Goal: Task Accomplishment & Management: Use online tool/utility

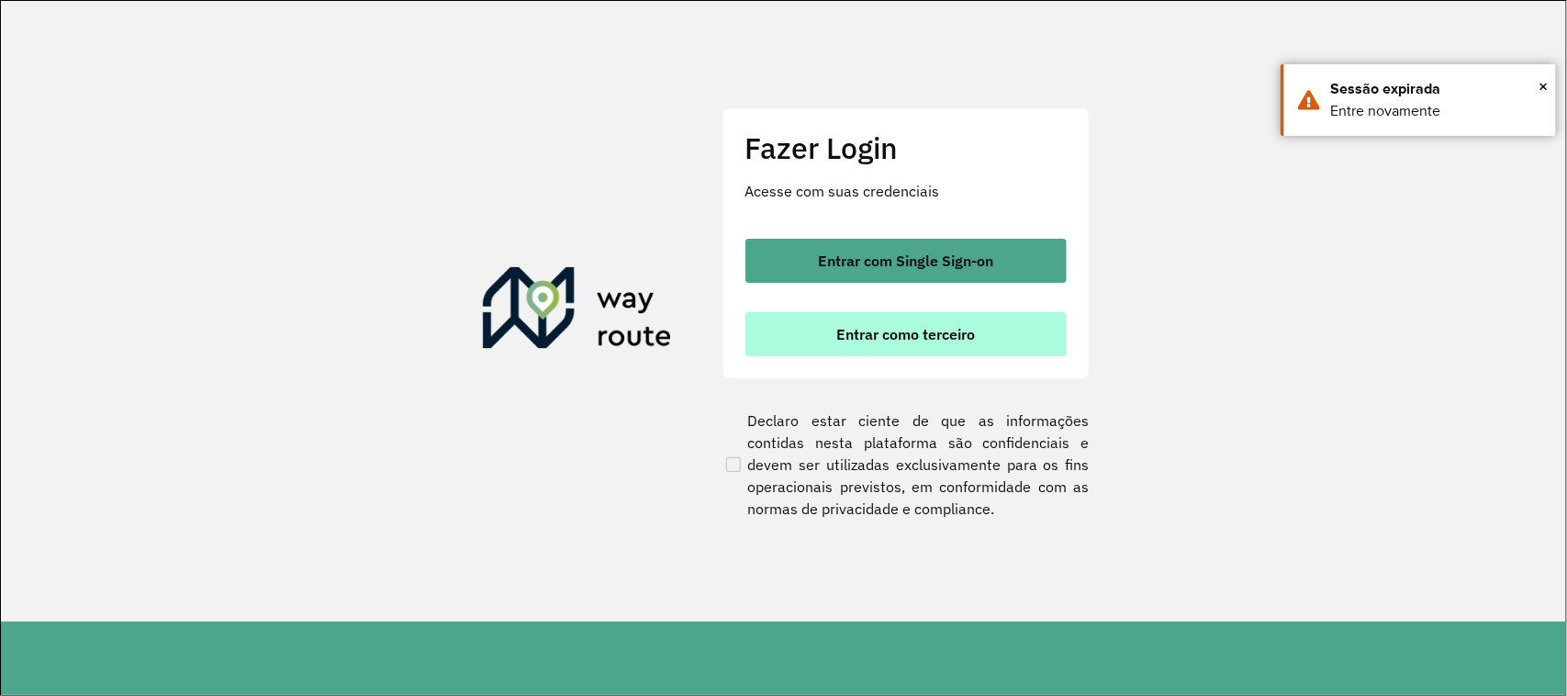
click at [904, 336] on span "Entrar como terceiro" at bounding box center [905, 334] width 139 height 15
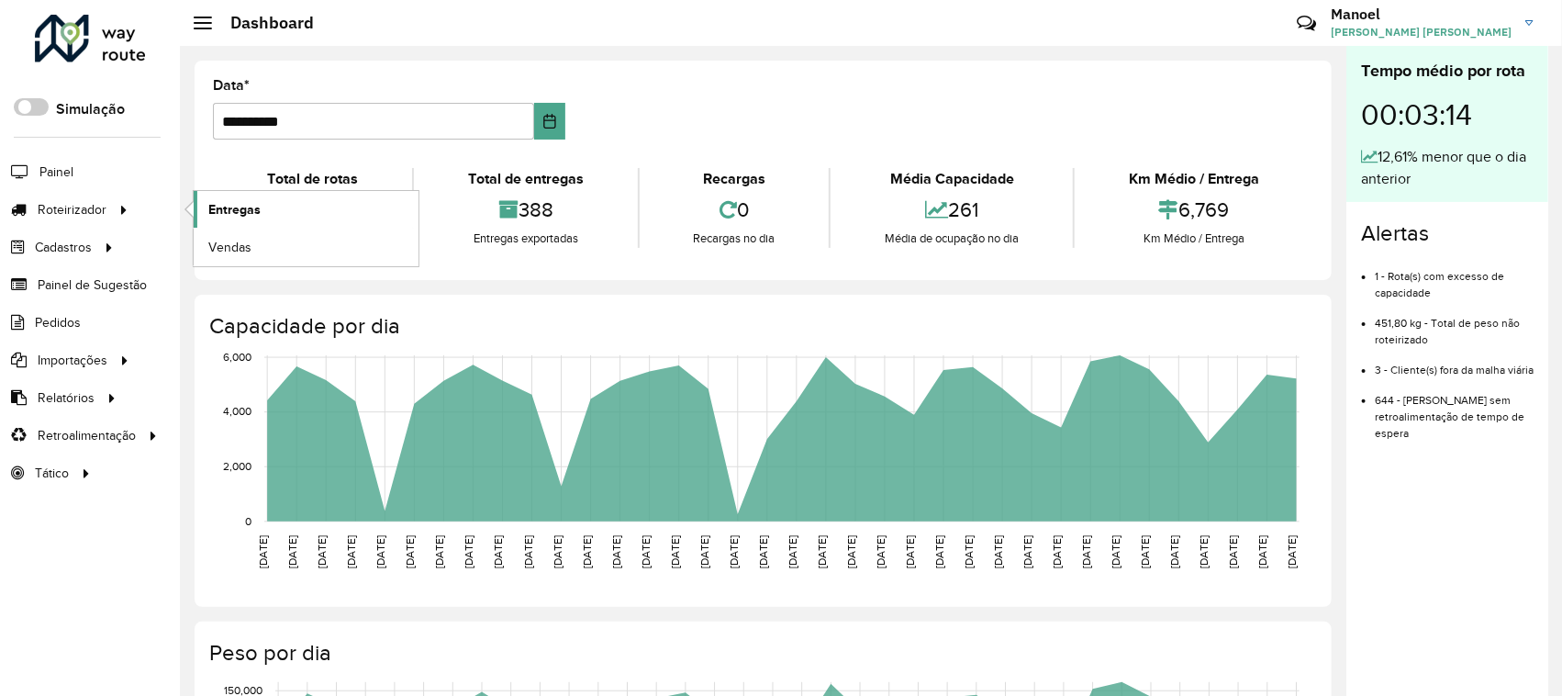
click at [218, 207] on span "Entregas" at bounding box center [234, 209] width 52 height 19
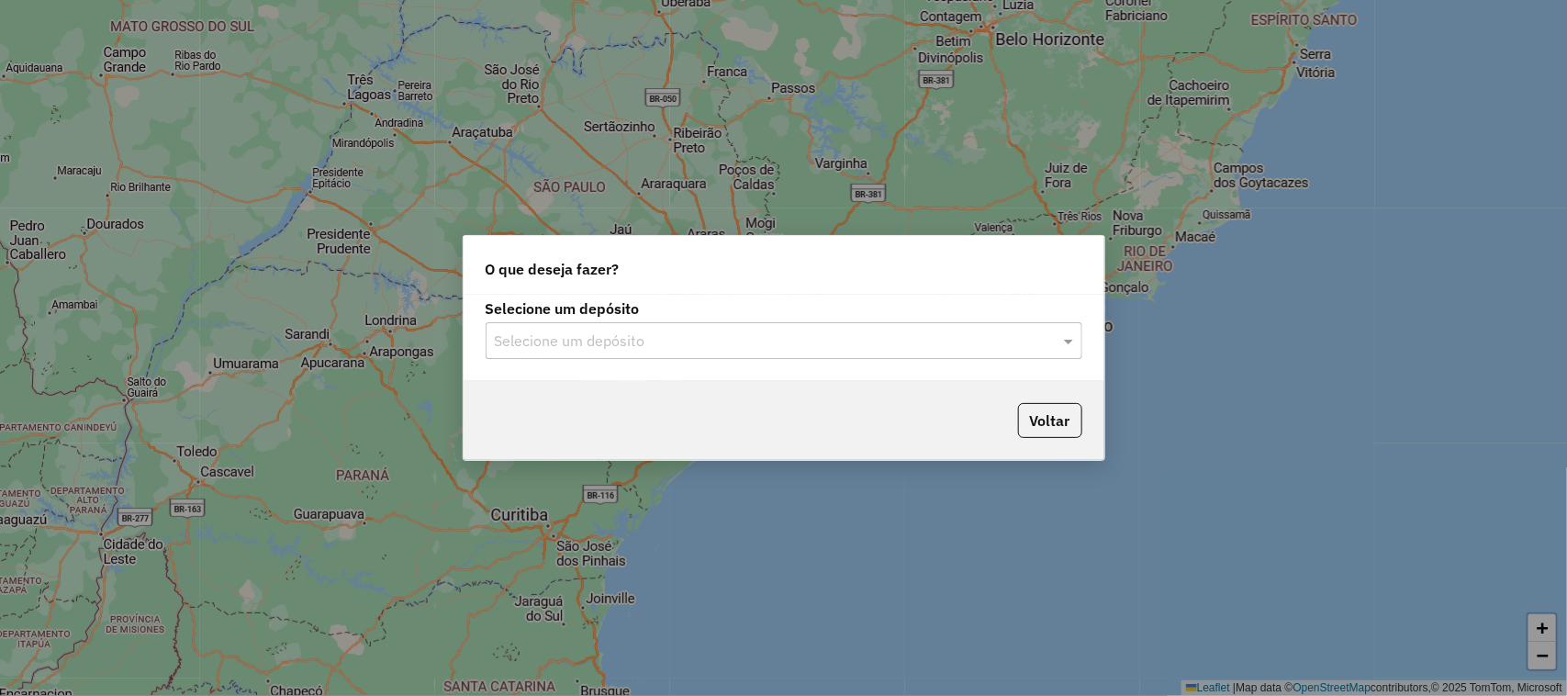
click at [557, 342] on input "text" at bounding box center [766, 341] width 542 height 22
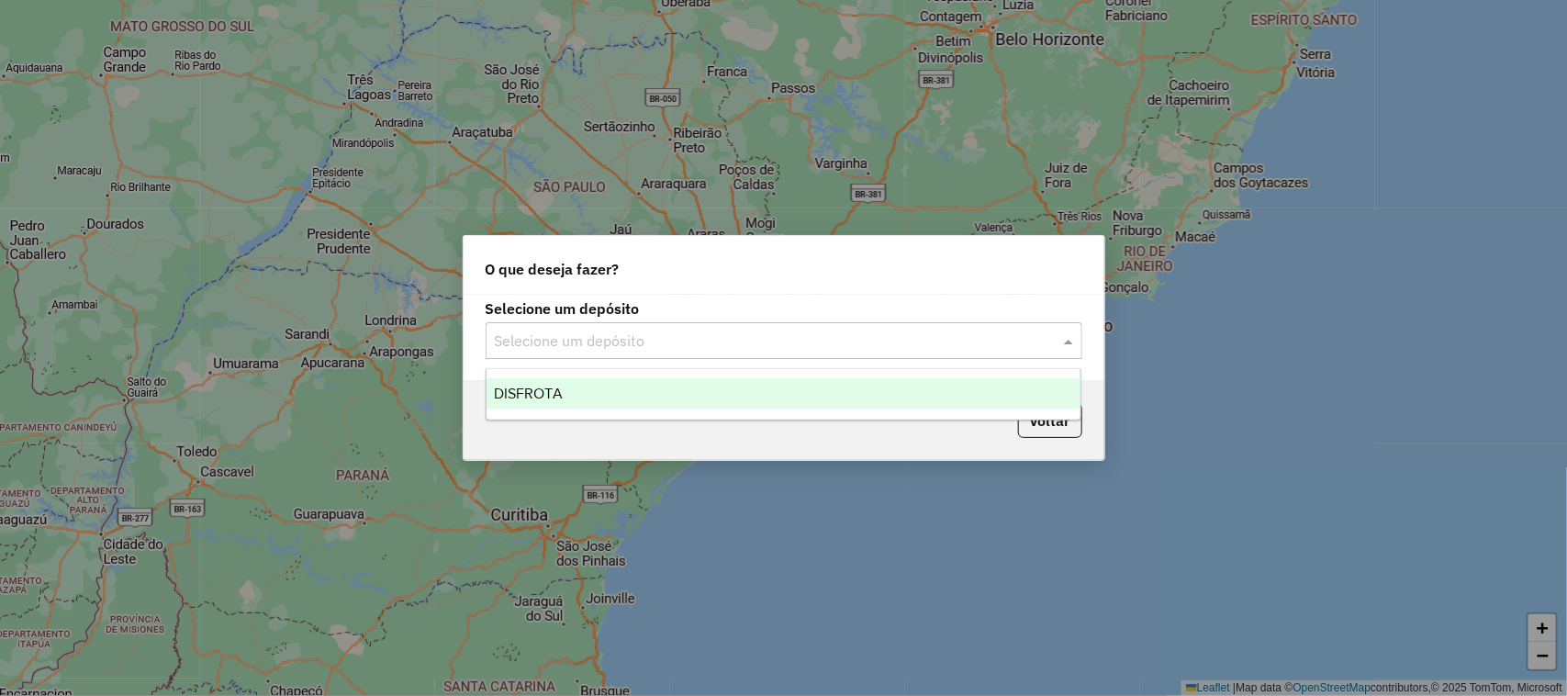
click at [574, 396] on div "DISFROTA" at bounding box center [783, 393] width 595 height 31
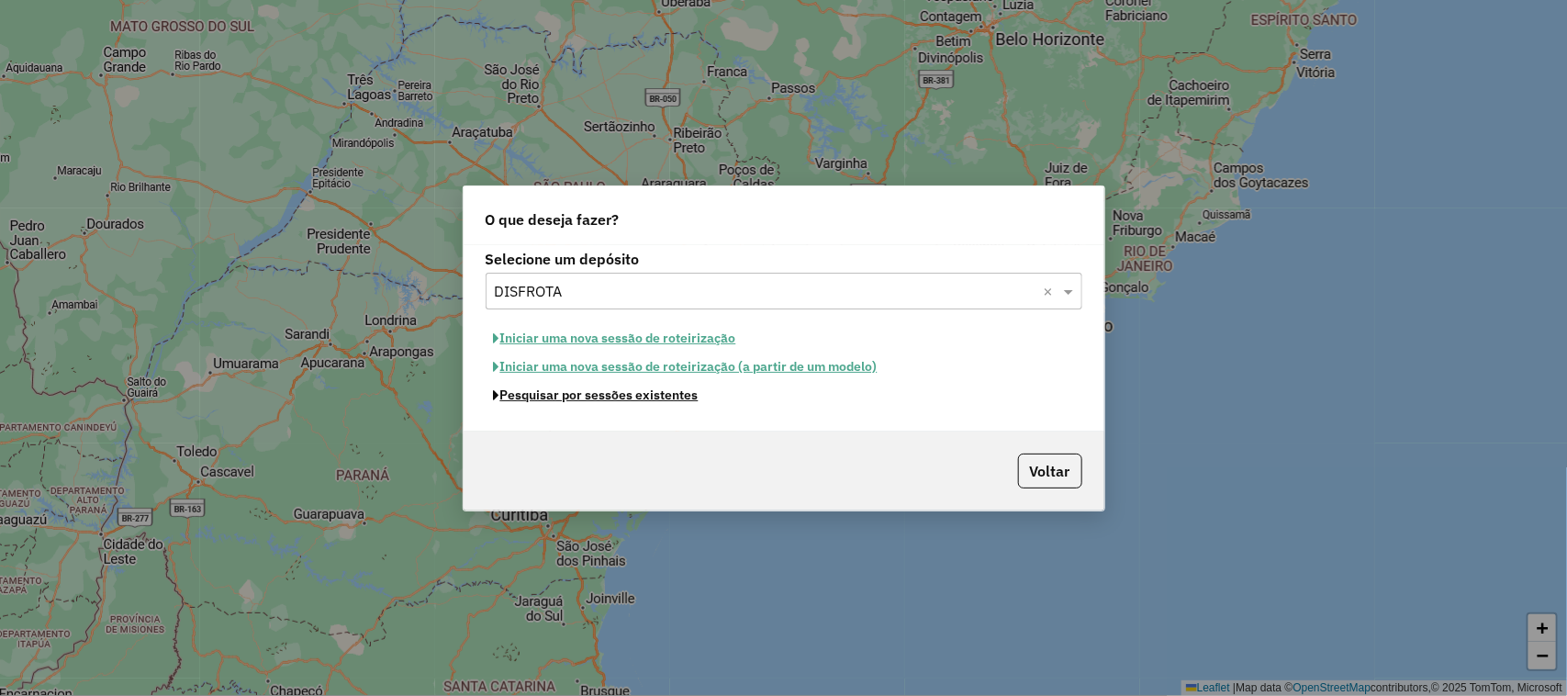
click at [632, 401] on button "Pesquisar por sessões existentes" at bounding box center [596, 395] width 221 height 28
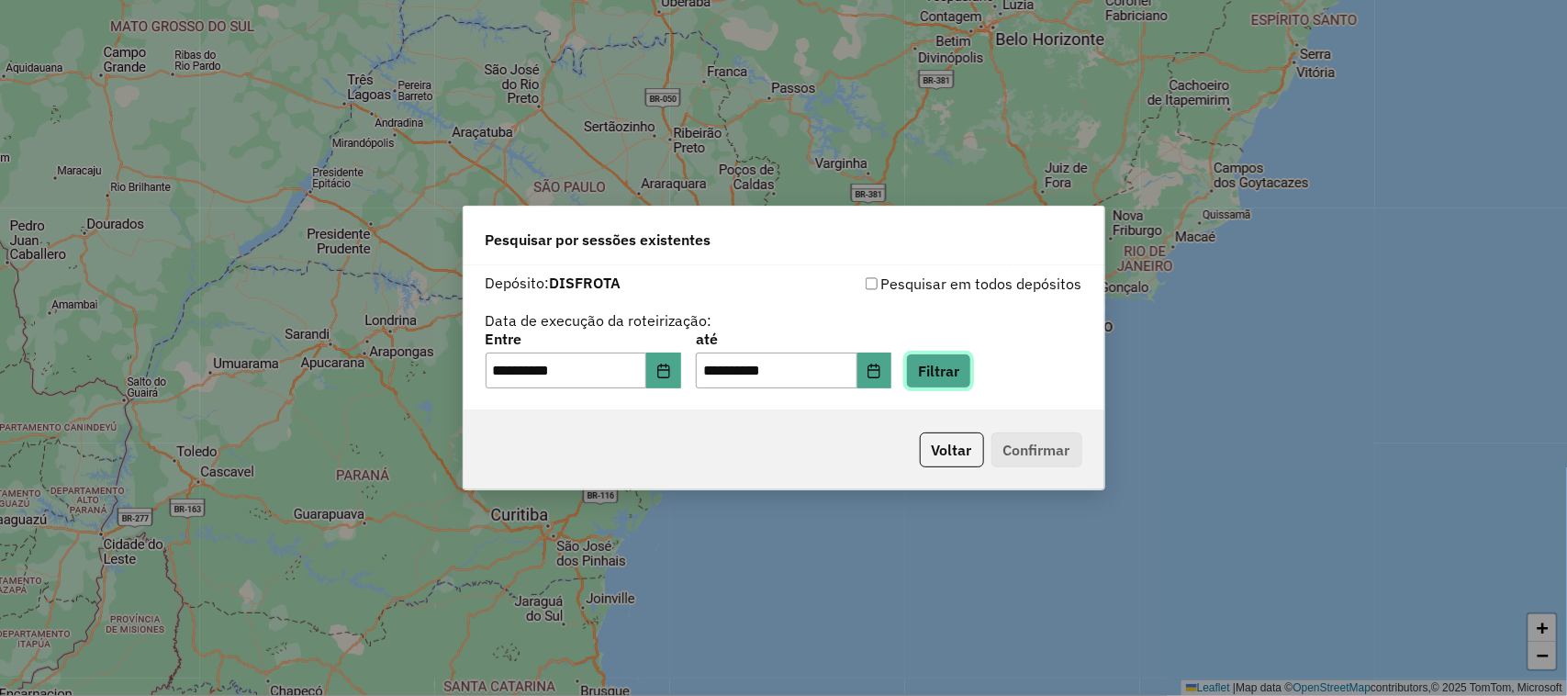
click at [971, 365] on button "Filtrar" at bounding box center [938, 370] width 65 height 35
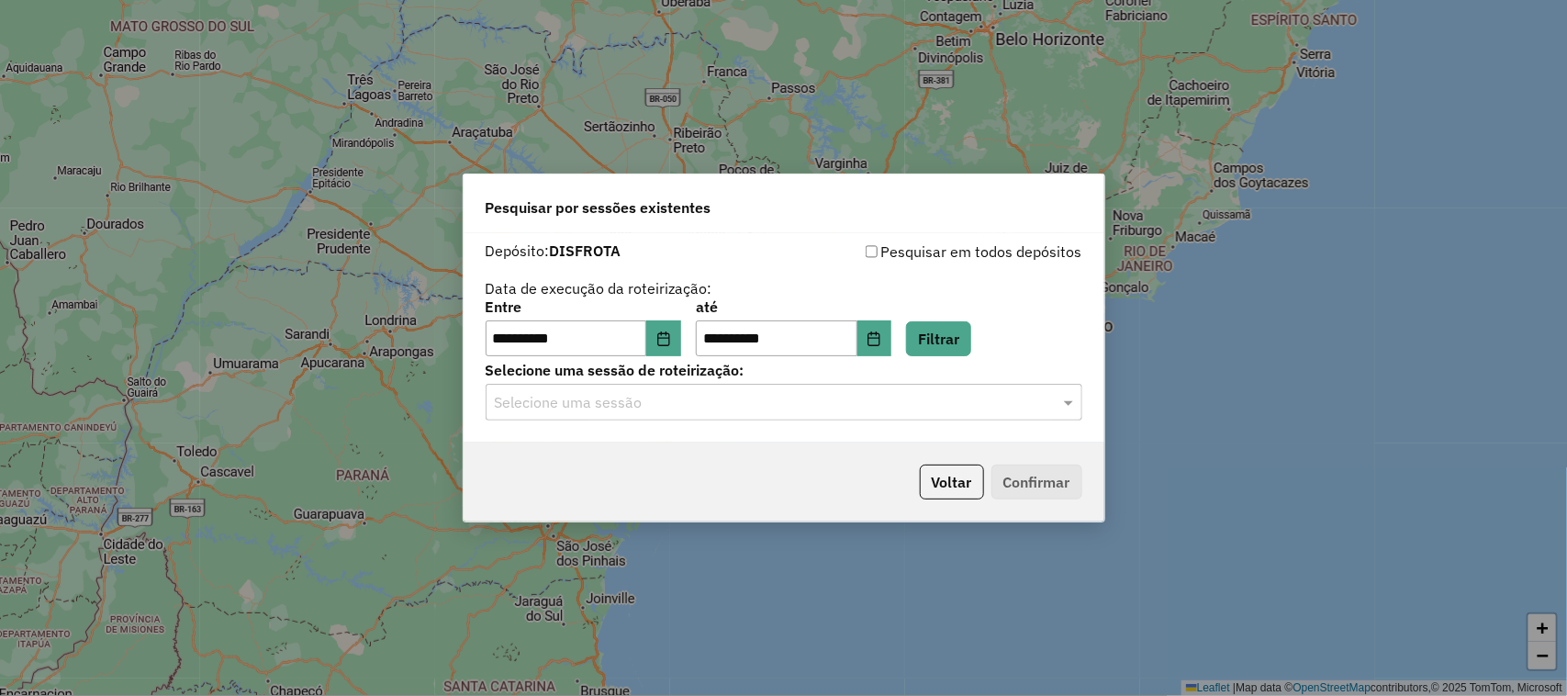
click at [581, 408] on input "text" at bounding box center [766, 403] width 542 height 22
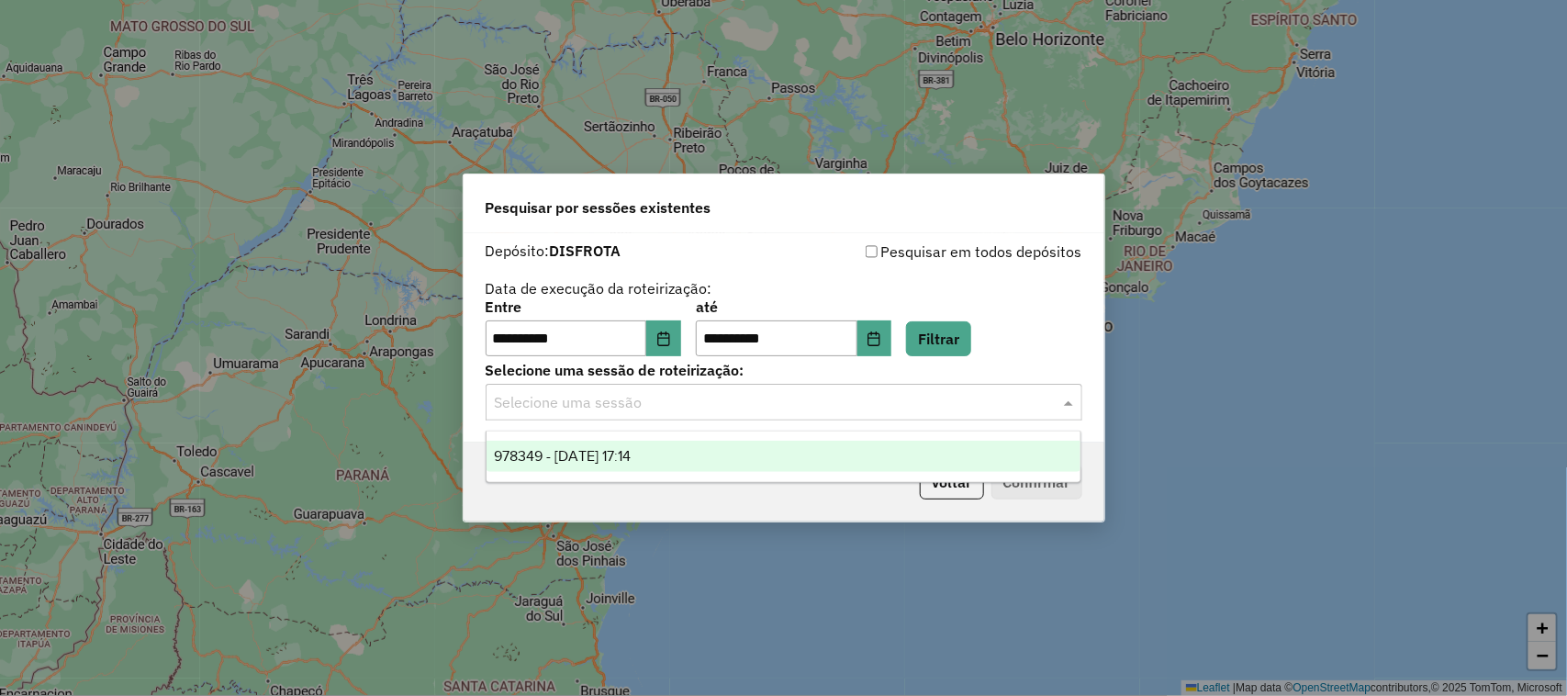
click at [595, 464] on div "978349 - [DATE] 17:14" at bounding box center [783, 456] width 595 height 31
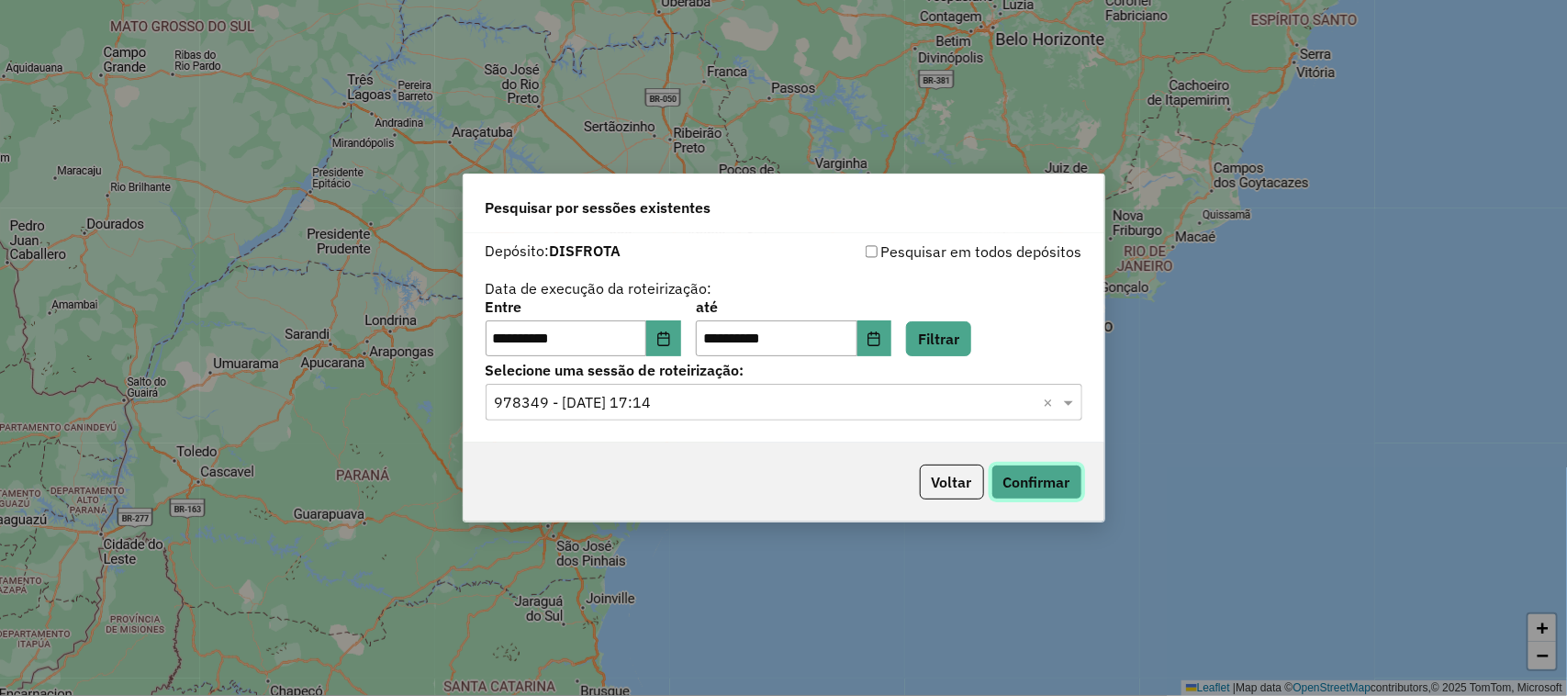
click at [1068, 486] on button "Confirmar" at bounding box center [1036, 481] width 91 height 35
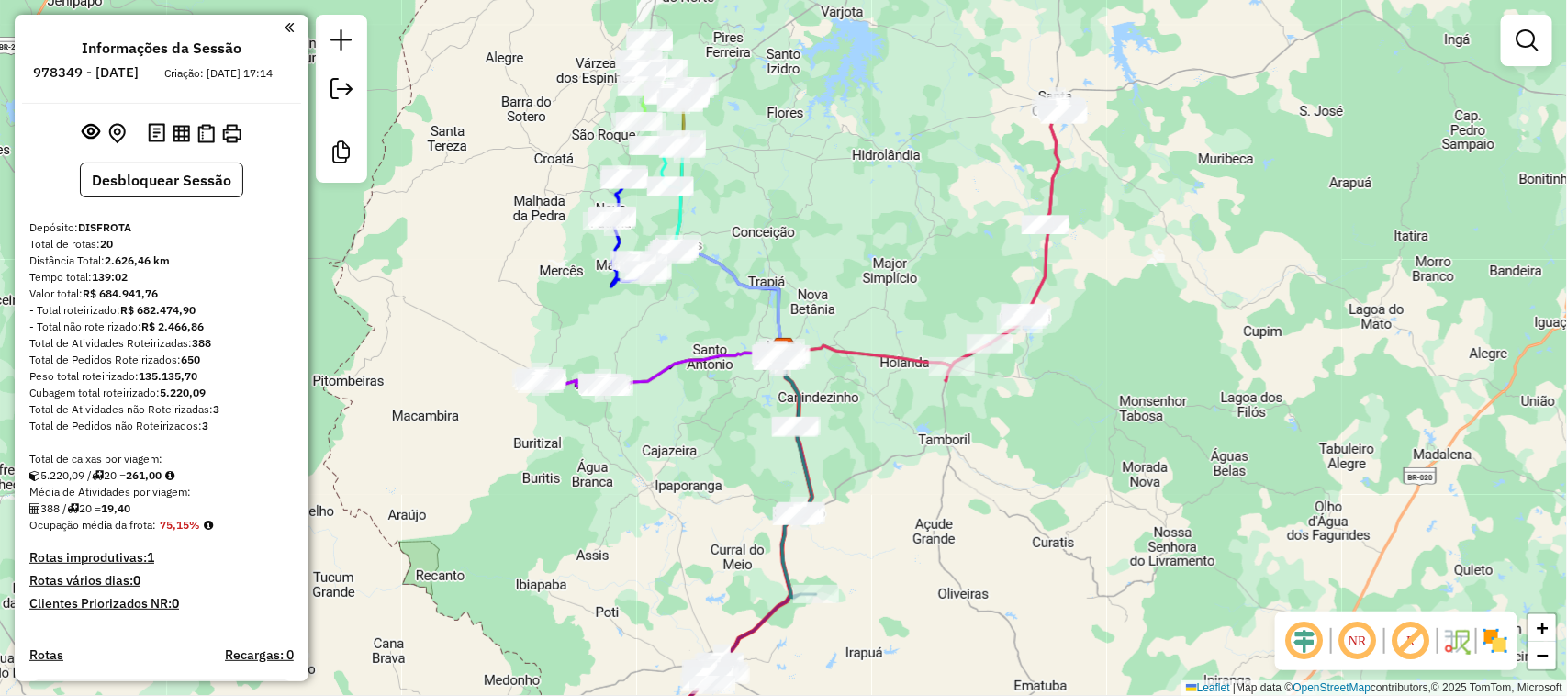
drag, startPoint x: 999, startPoint y: 520, endPoint x: 1019, endPoint y: 451, distance: 72.6
click at [1019, 451] on div "Janela de atendimento Grade de atendimento Capacidade Transportadoras Veículos …" at bounding box center [783, 348] width 1567 height 696
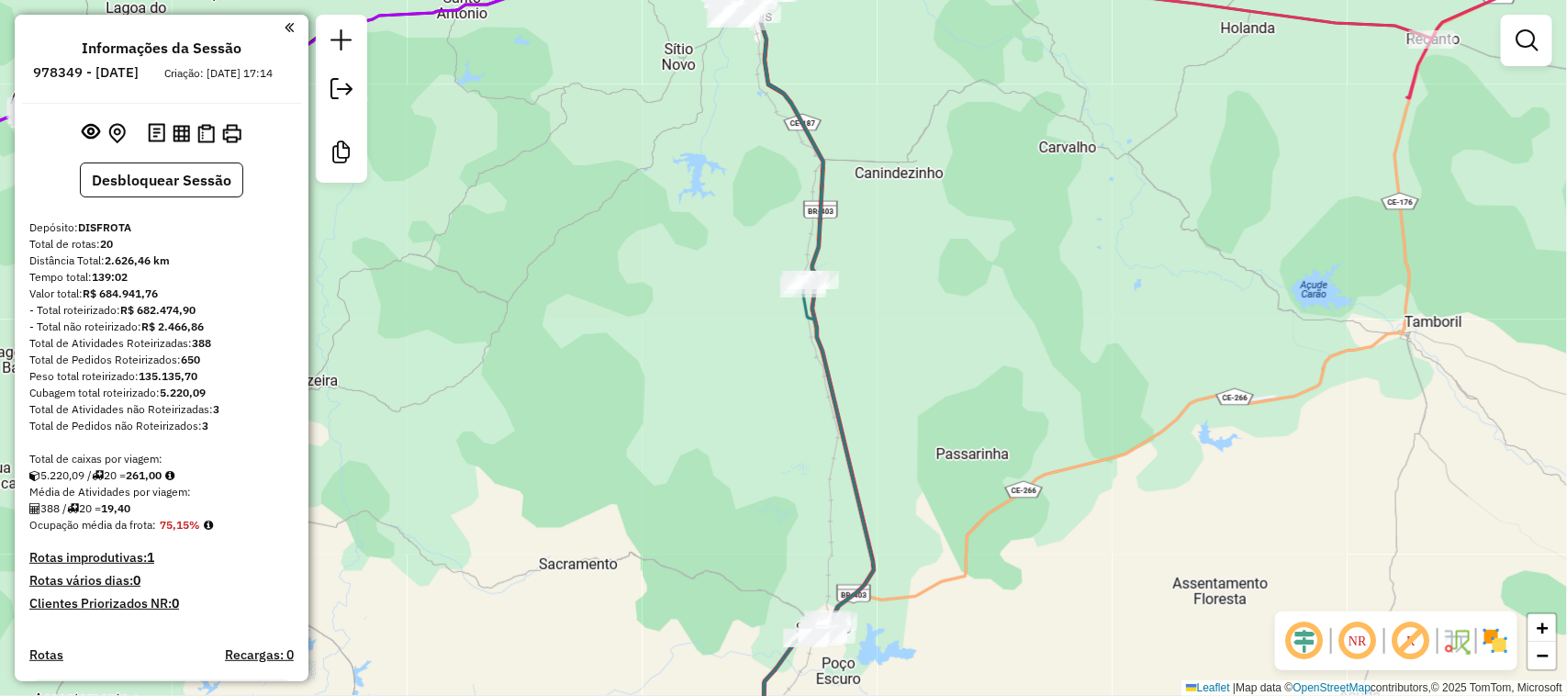
drag, startPoint x: 583, startPoint y: 300, endPoint x: 563, endPoint y: 415, distance: 116.5
click at [563, 415] on div "Janela de atendimento Grade de atendimento Capacidade Transportadoras Veículos …" at bounding box center [783, 348] width 1567 height 696
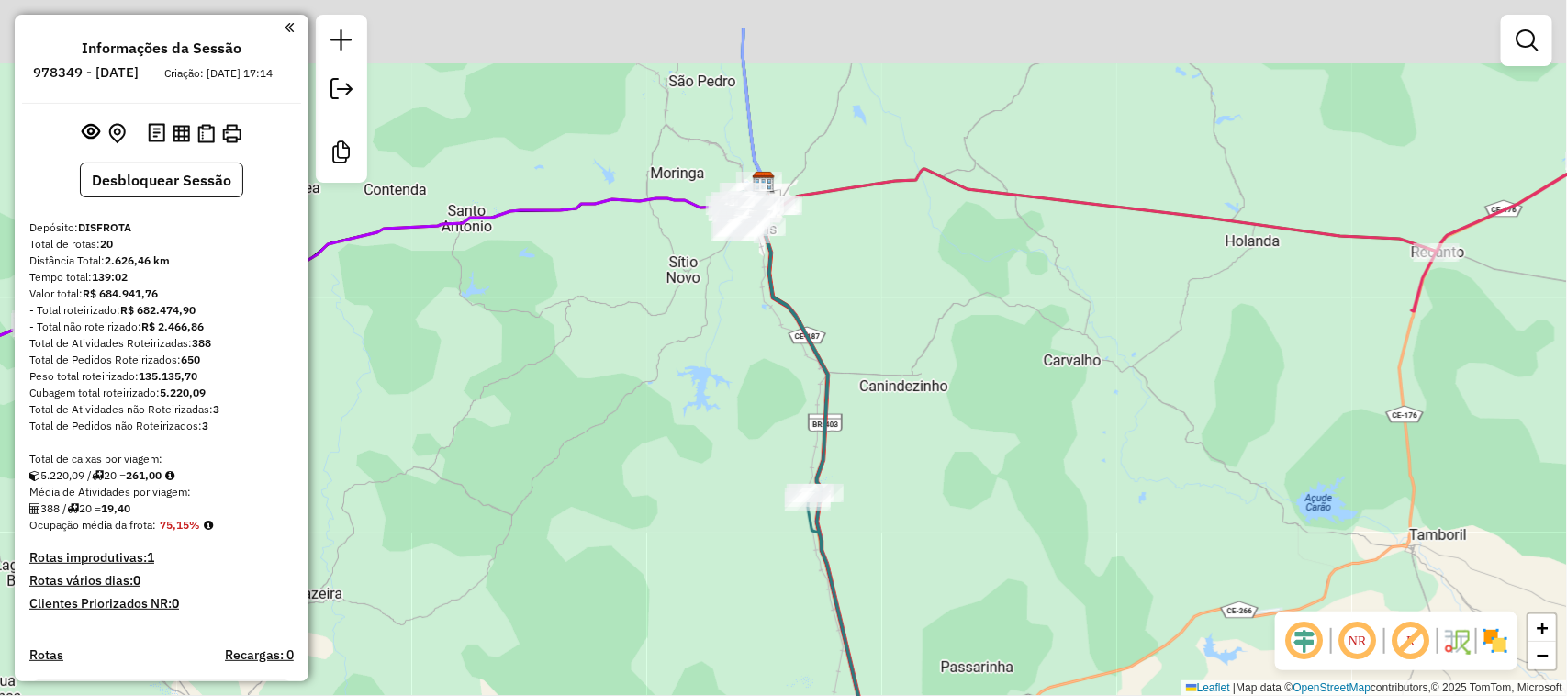
drag, startPoint x: 644, startPoint y: 381, endPoint x: 721, endPoint y: 422, distance: 86.7
click at [668, 447] on div "Janela de atendimento Grade de atendimento Capacidade Transportadoras Veículos …" at bounding box center [783, 348] width 1567 height 696
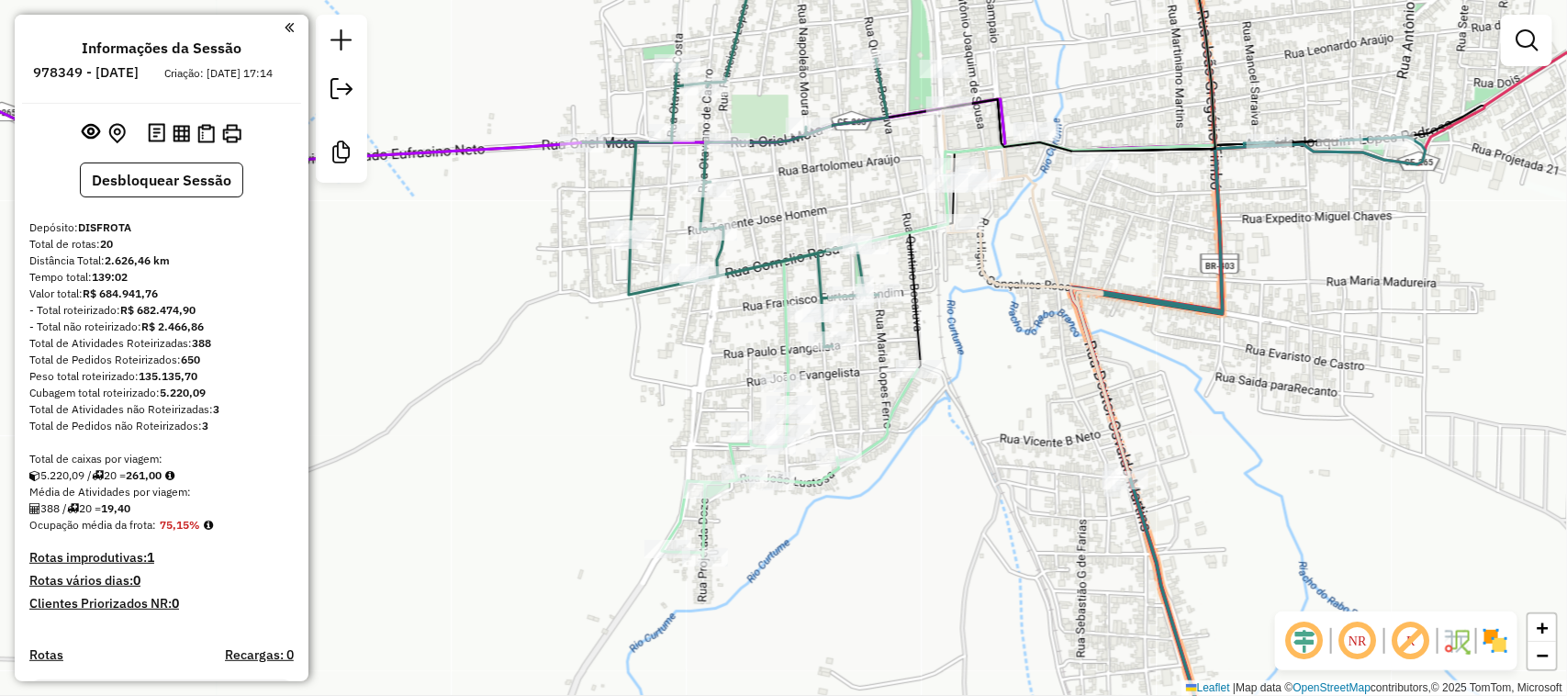
click at [873, 246] on div "Janela de atendimento Grade de atendimento Capacidade Transportadoras Veículos …" at bounding box center [783, 348] width 1567 height 696
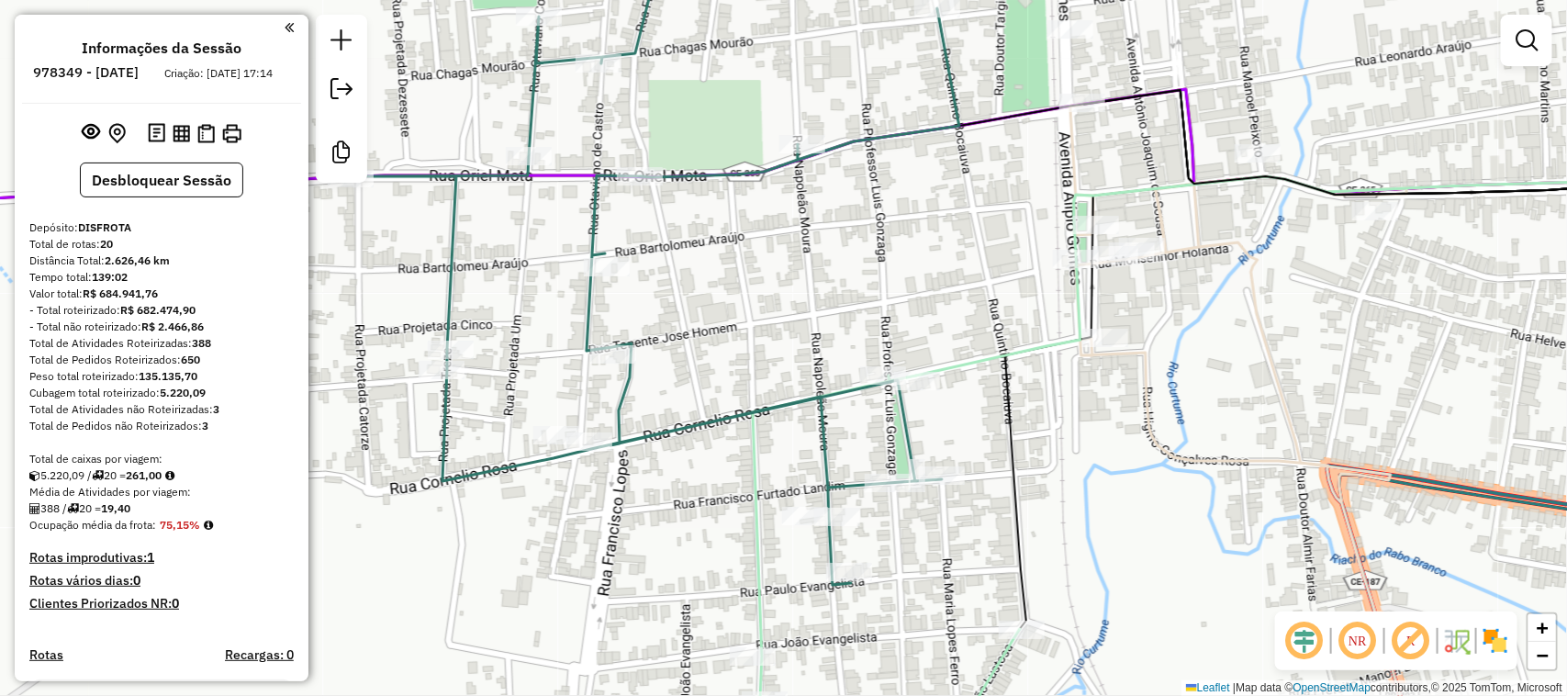
drag, startPoint x: 851, startPoint y: 269, endPoint x: 883, endPoint y: 260, distance: 33.4
click at [858, 267] on div "Janela de atendimento Grade de atendimento Capacidade Transportadoras Veículos …" at bounding box center [783, 348] width 1567 height 696
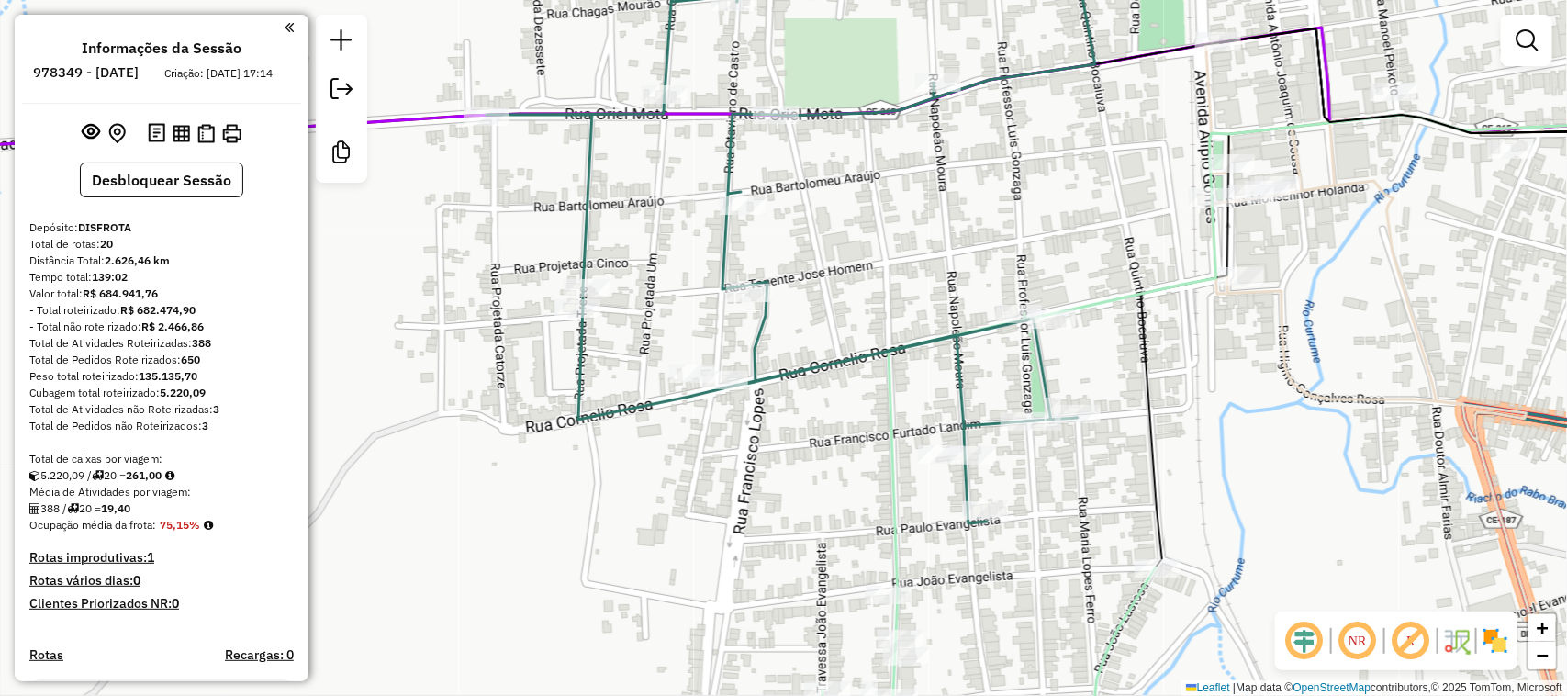
drag, startPoint x: 1075, startPoint y: 207, endPoint x: 1071, endPoint y: 180, distance: 26.9
click at [1071, 180] on div "Janela de atendimento Grade de atendimento Capacidade Transportadoras Veículos …" at bounding box center [783, 348] width 1567 height 696
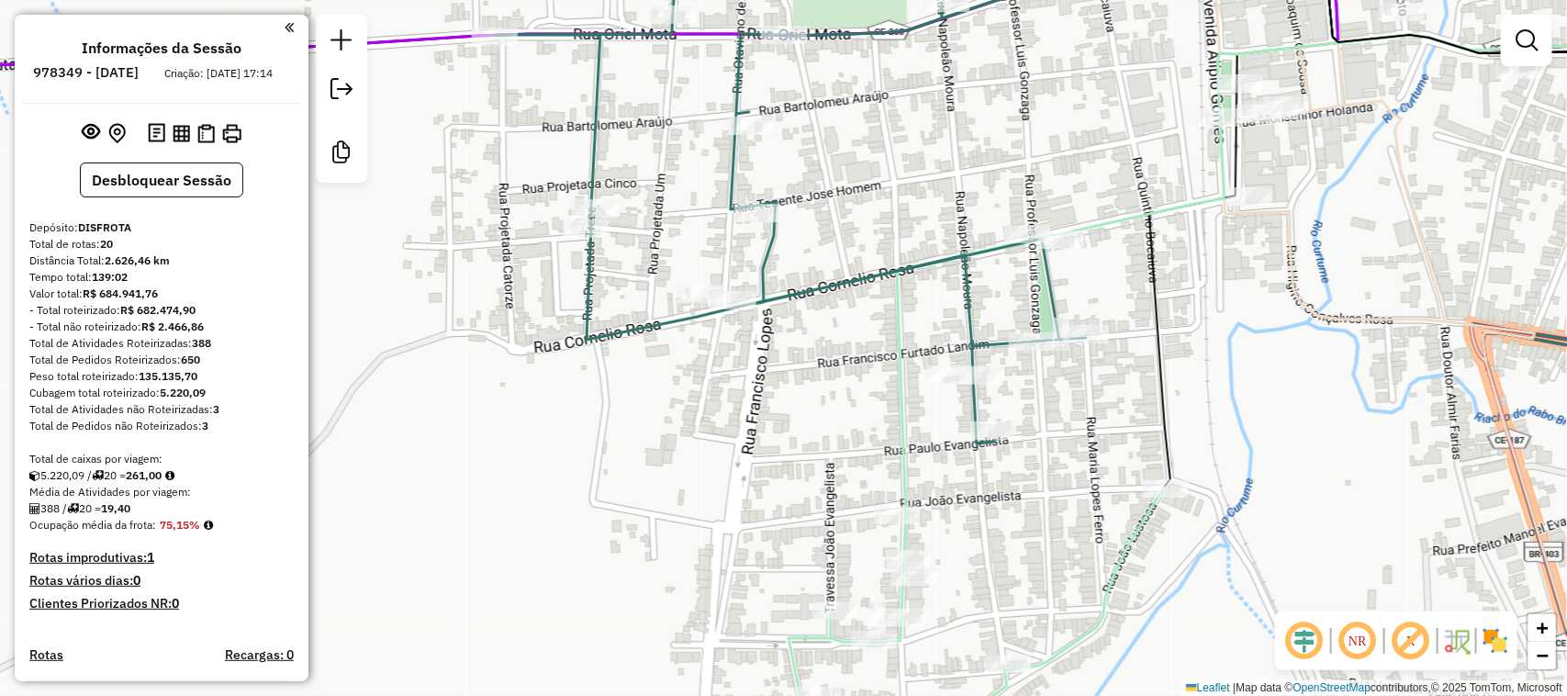
drag, startPoint x: 1205, startPoint y: 370, endPoint x: 1218, endPoint y: 280, distance: 90.9
click at [1218, 282] on div "Janela de atendimento Grade de atendimento Capacidade Transportadoras Veículos …" at bounding box center [783, 348] width 1567 height 696
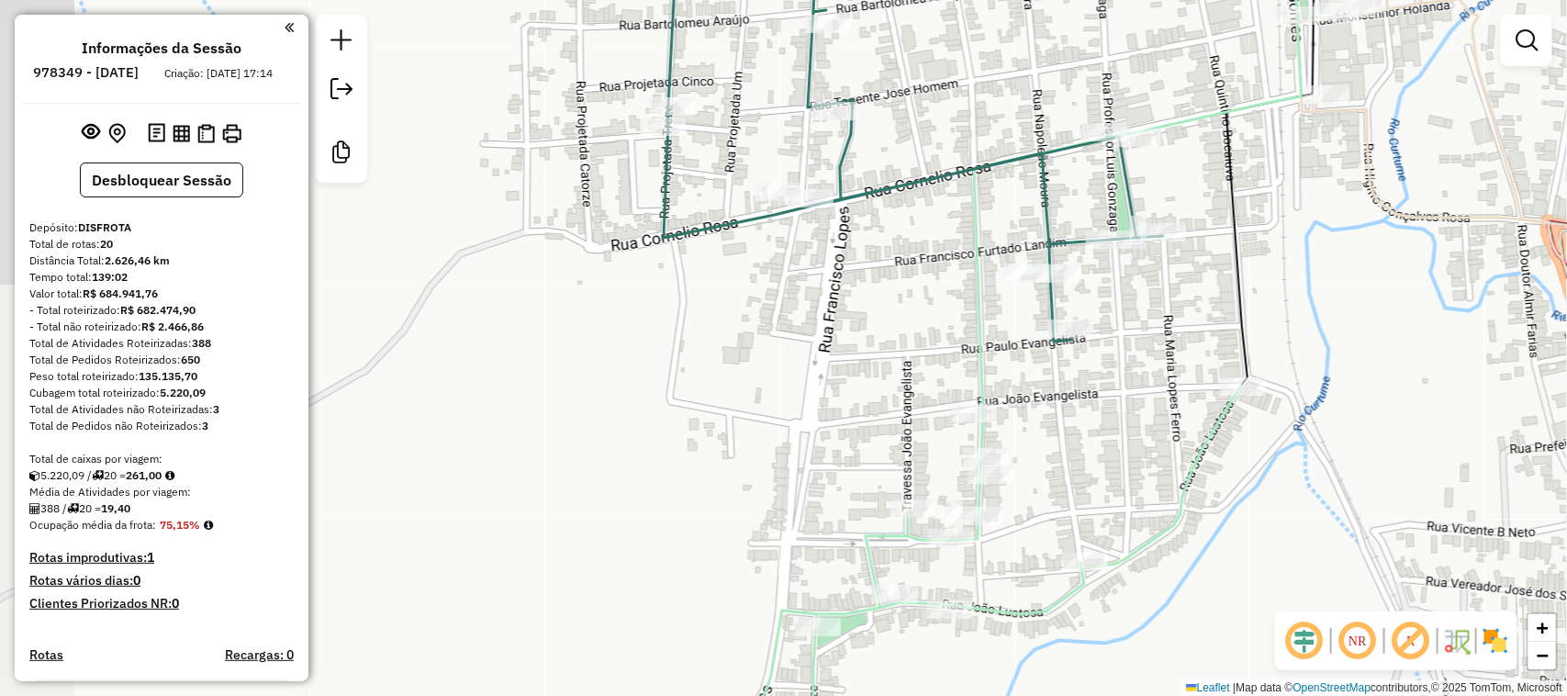
drag, startPoint x: 1132, startPoint y: 548, endPoint x: 1161, endPoint y: 529, distance: 35.1
click at [1161, 529] on icon at bounding box center [998, 420] width 486 height 576
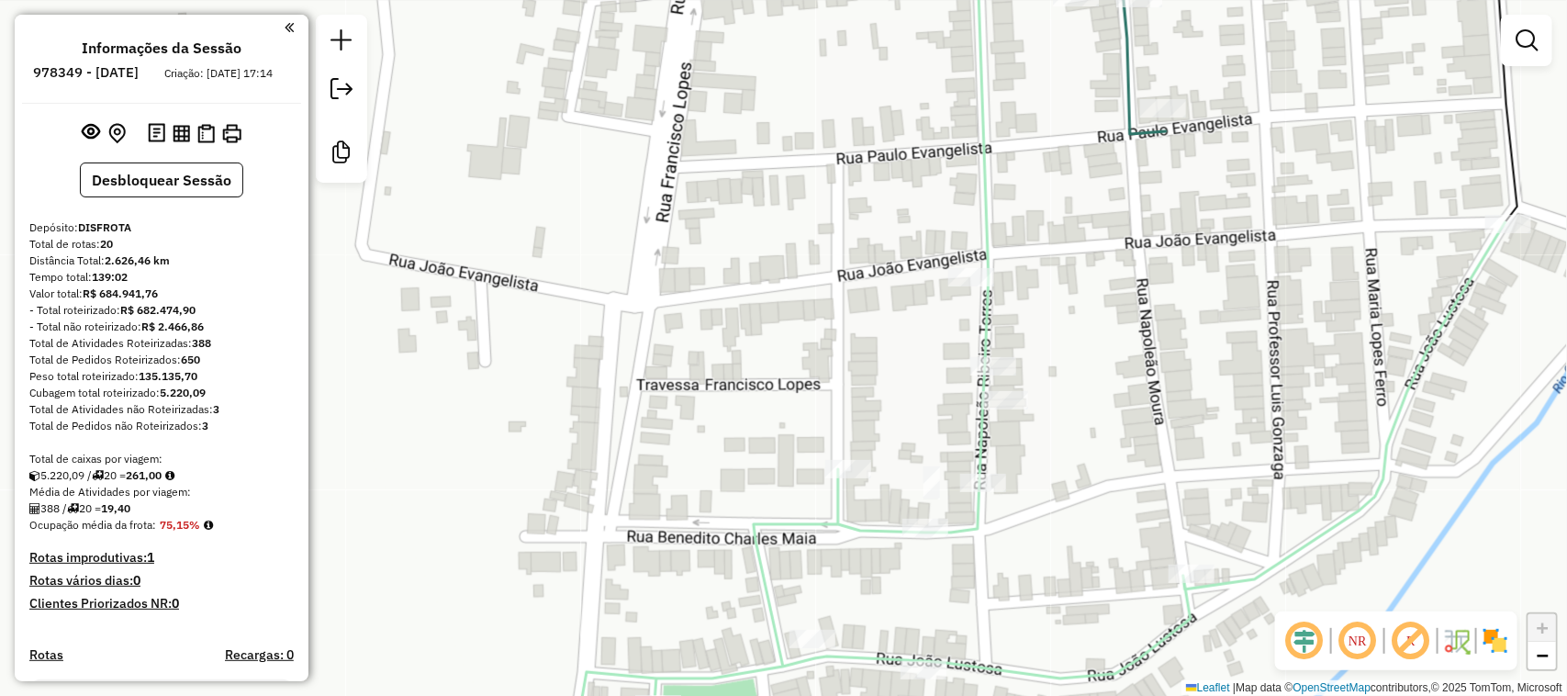
drag, startPoint x: 1094, startPoint y: 464, endPoint x: 1144, endPoint y: 386, distance: 92.4
click at [1144, 386] on div "Janela de atendimento Grade de atendimento Capacidade Transportadoras Veículos …" at bounding box center [783, 348] width 1567 height 696
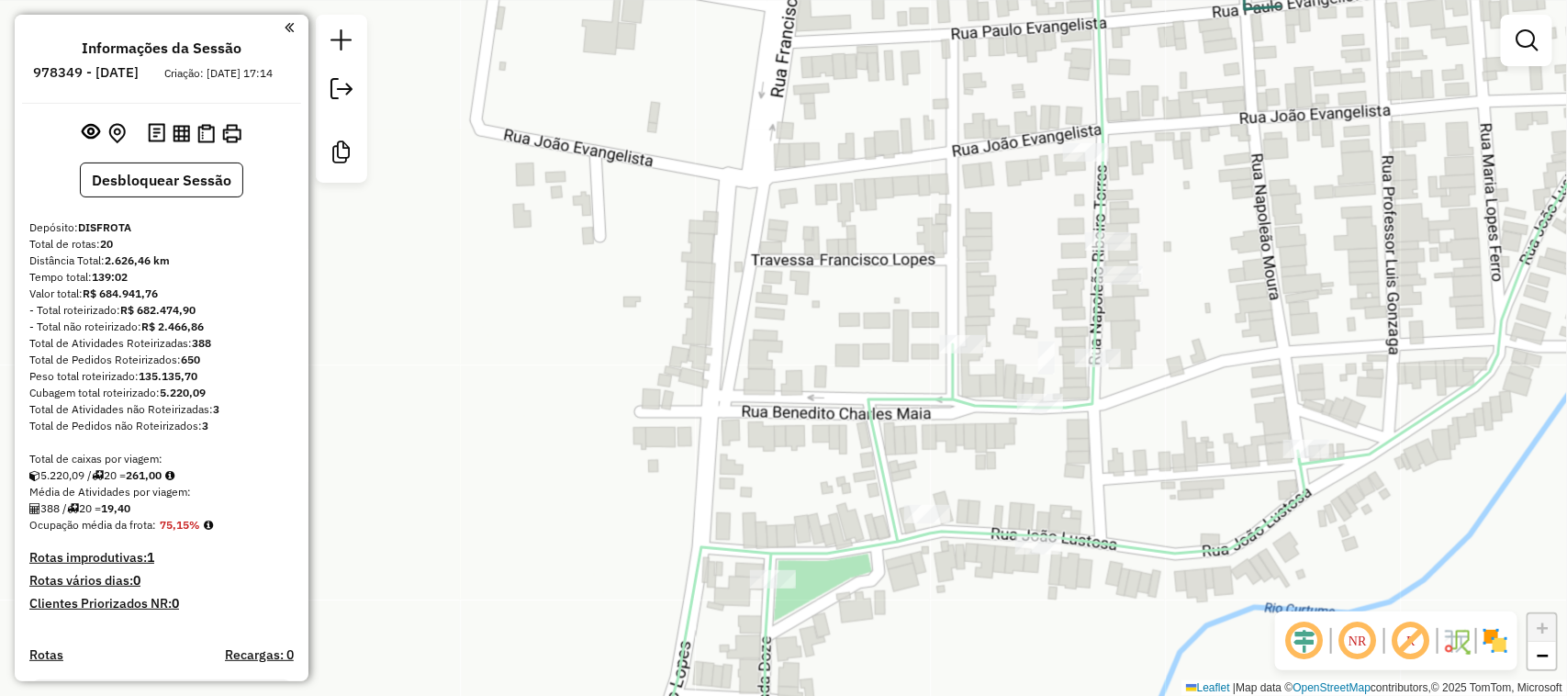
drag, startPoint x: 1085, startPoint y: 565, endPoint x: 1129, endPoint y: 516, distance: 65.6
click at [1127, 519] on div "Janela de atendimento Grade de atendimento Capacidade Transportadoras Veículos …" at bounding box center [783, 348] width 1567 height 696
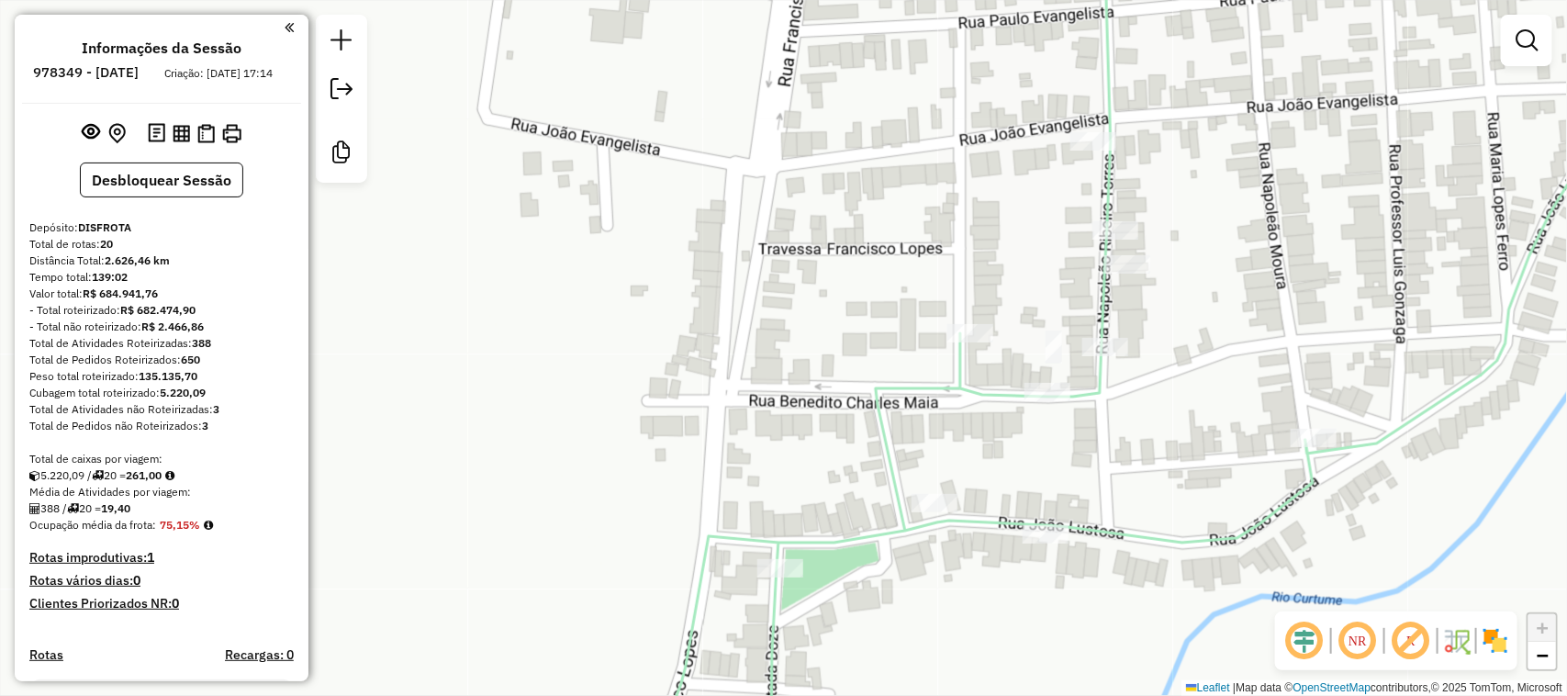
click at [947, 502] on div "Janela de atendimento Grade de atendimento Capacidade Transportadoras Veículos …" at bounding box center [783, 348] width 1567 height 696
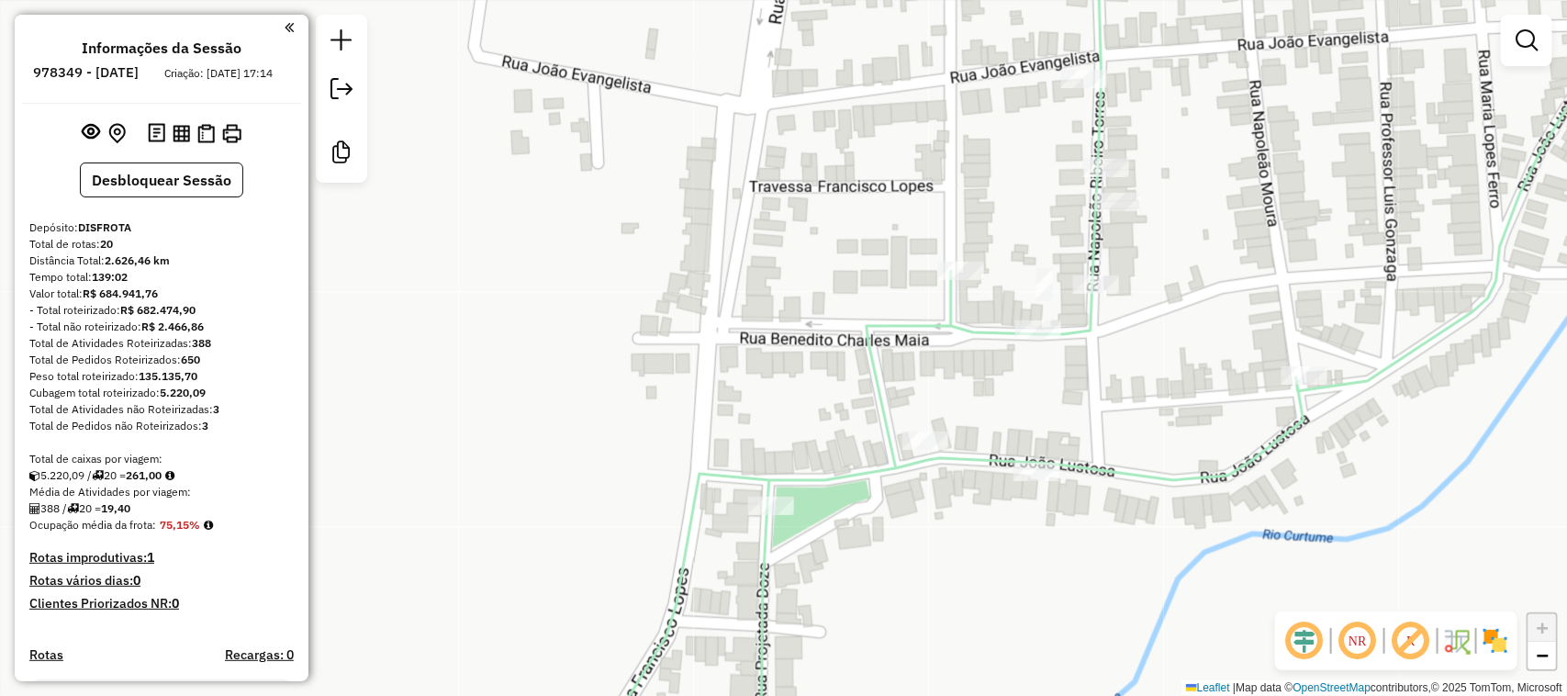
drag, startPoint x: 1435, startPoint y: 318, endPoint x: 1324, endPoint y: 296, distance: 113.2
click at [1350, 301] on div "Janela de atendimento Grade de atendimento Capacidade Transportadoras Veículos …" at bounding box center [783, 348] width 1567 height 696
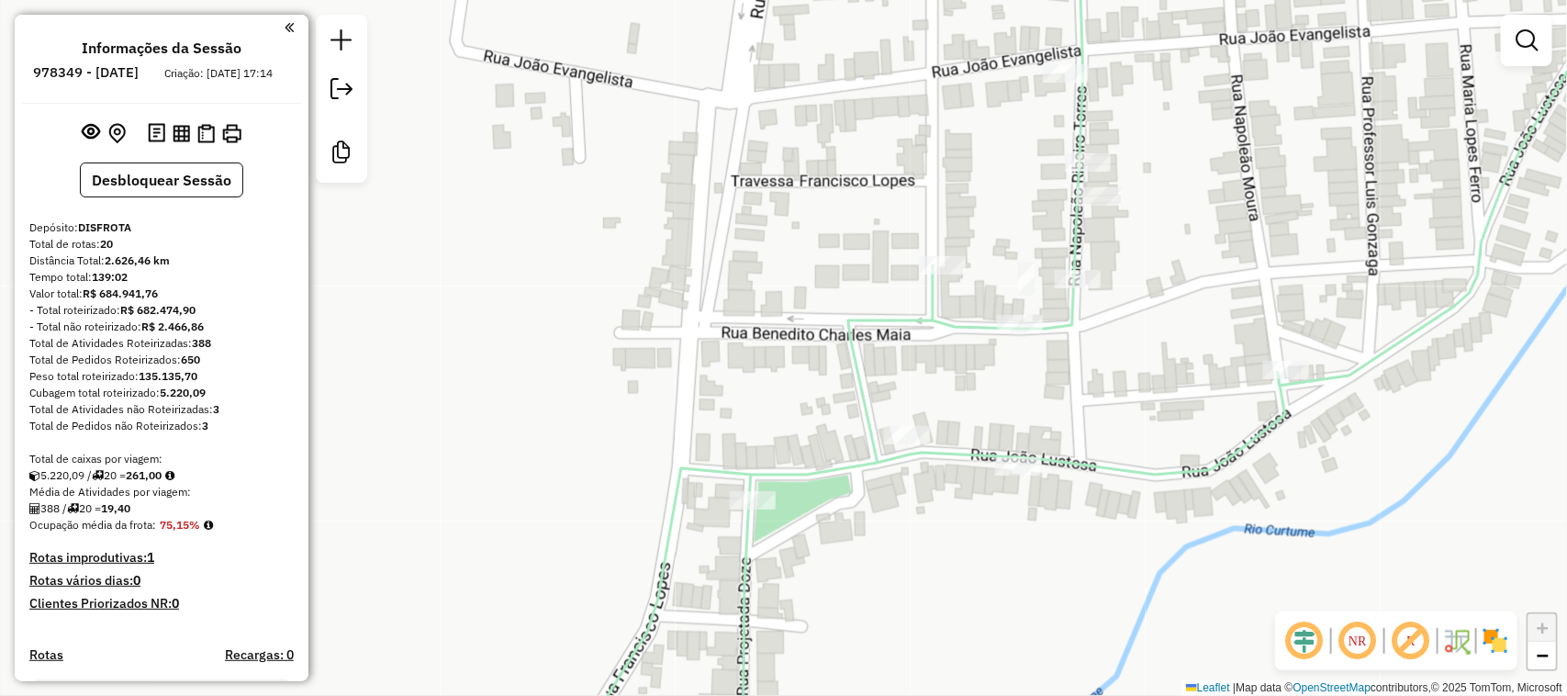
drag, startPoint x: 1278, startPoint y: 285, endPoint x: 1358, endPoint y: 272, distance: 81.9
click at [1278, 285] on div "Janela de atendimento Grade de atendimento Capacidade Transportadoras Veículos …" at bounding box center [783, 348] width 1567 height 696
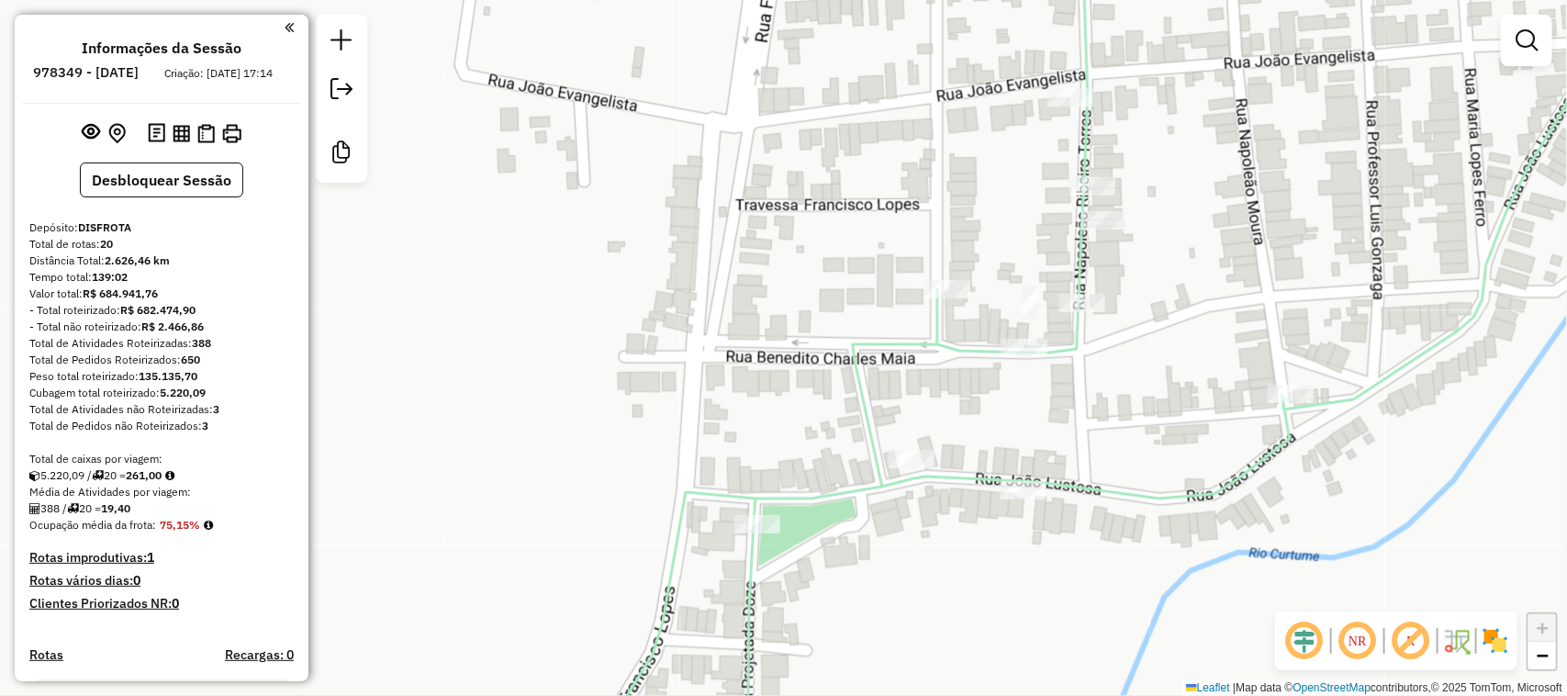
drag, startPoint x: 1213, startPoint y: 221, endPoint x: 1208, endPoint y: 281, distance: 59.8
click at [1208, 281] on div "Janela de atendimento Grade de atendimento Capacidade Transportadoras Veículos …" at bounding box center [783, 348] width 1567 height 696
